Goal: Answer question/provide support: Answer question/provide support

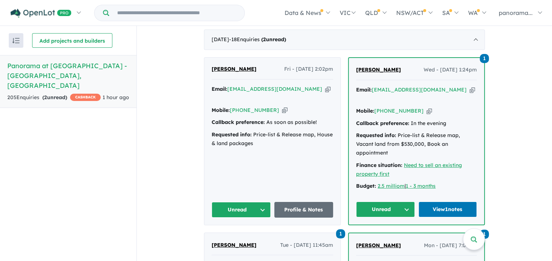
scroll to position [292, 0]
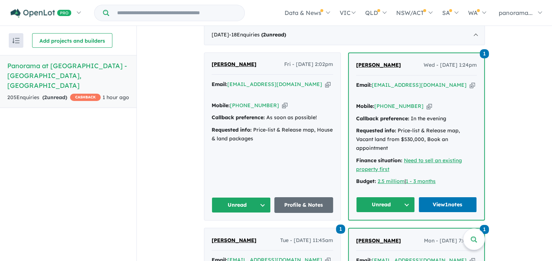
click at [358, 205] on button "Unread" at bounding box center [385, 205] width 59 height 16
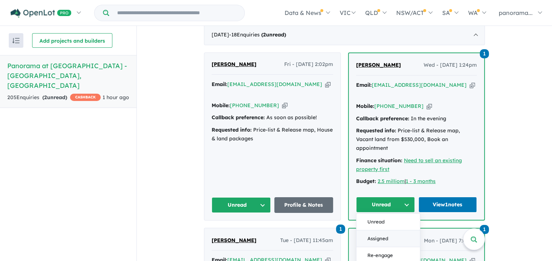
click at [369, 241] on button "Assigned" at bounding box center [387, 239] width 63 height 17
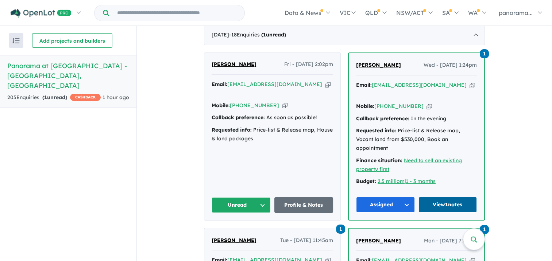
click at [423, 206] on link "View 1 notes" at bounding box center [447, 205] width 59 height 16
click at [239, 103] on link "[PHONE_NUMBER]" at bounding box center [254, 105] width 49 height 7
click at [239, 209] on button "Unread" at bounding box center [241, 205] width 59 height 16
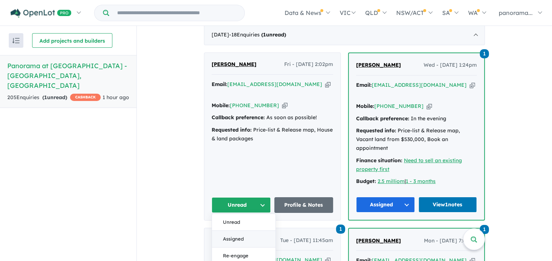
click at [229, 245] on button "Assigned" at bounding box center [243, 239] width 63 height 17
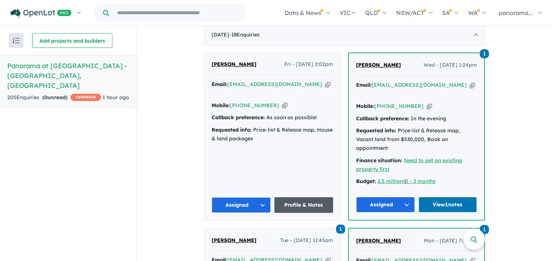
click at [293, 207] on link "Profile & Notes" at bounding box center [303, 205] width 59 height 16
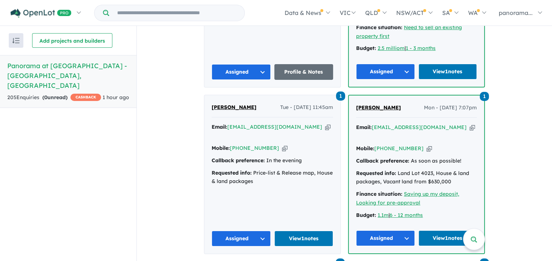
scroll to position [438, 0]
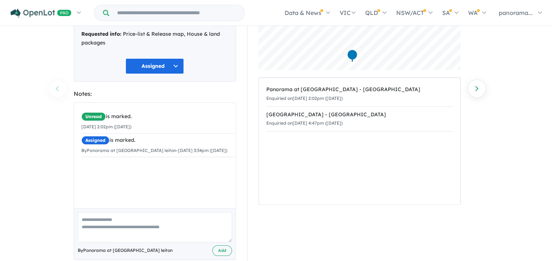
scroll to position [98, 0]
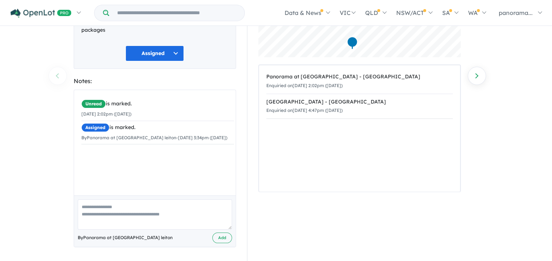
click at [114, 224] on textarea at bounding box center [155, 215] width 154 height 30
type textarea "**********"
click at [214, 236] on button "Add" at bounding box center [222, 238] width 20 height 11
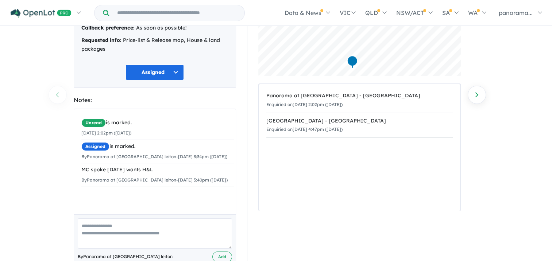
scroll to position [61, 0]
